Goal: Download file/media

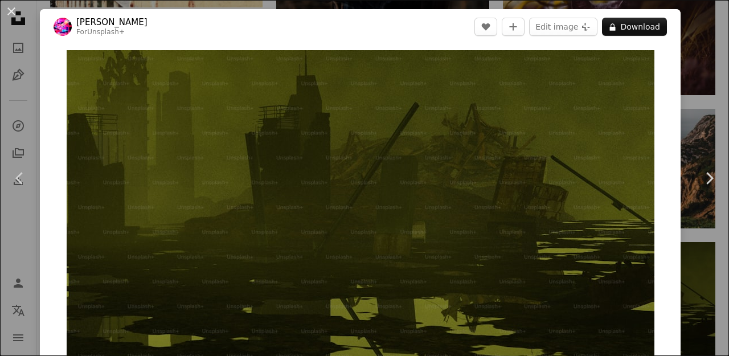
scroll to position [5, 0]
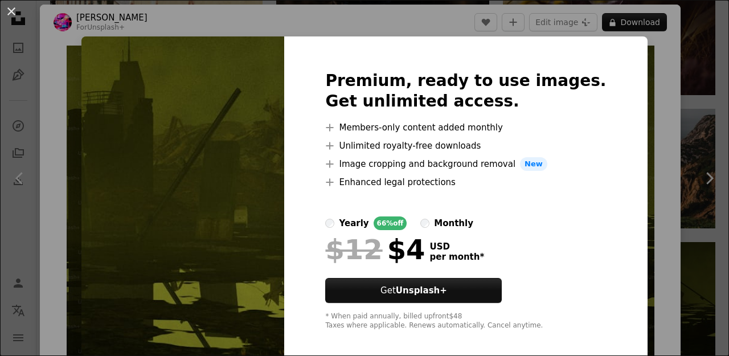
click at [657, 104] on div "An X shape Premium, ready to use images. Get unlimited access. A plus sign Memb…" at bounding box center [364, 178] width 729 height 356
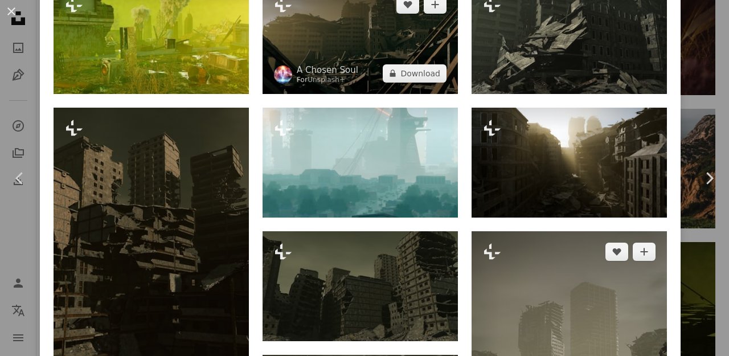
scroll to position [598, 0]
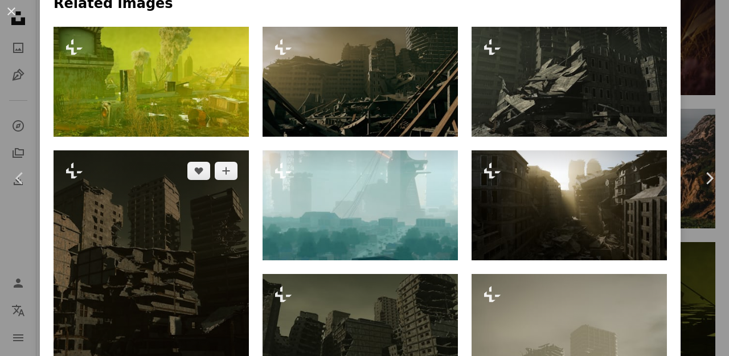
click at [145, 256] on img at bounding box center [151, 286] width 195 height 273
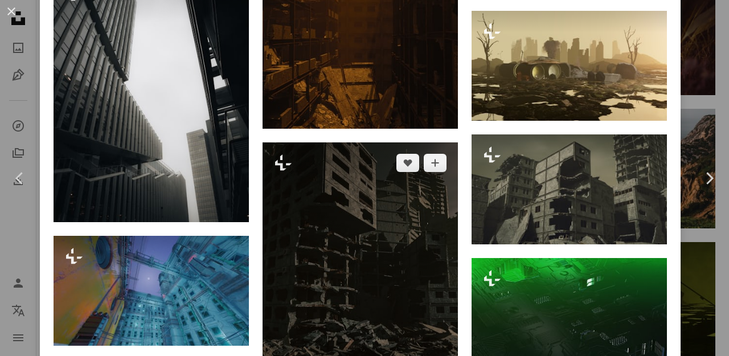
scroll to position [4159, 0]
